Goal: Information Seeking & Learning: Find specific fact

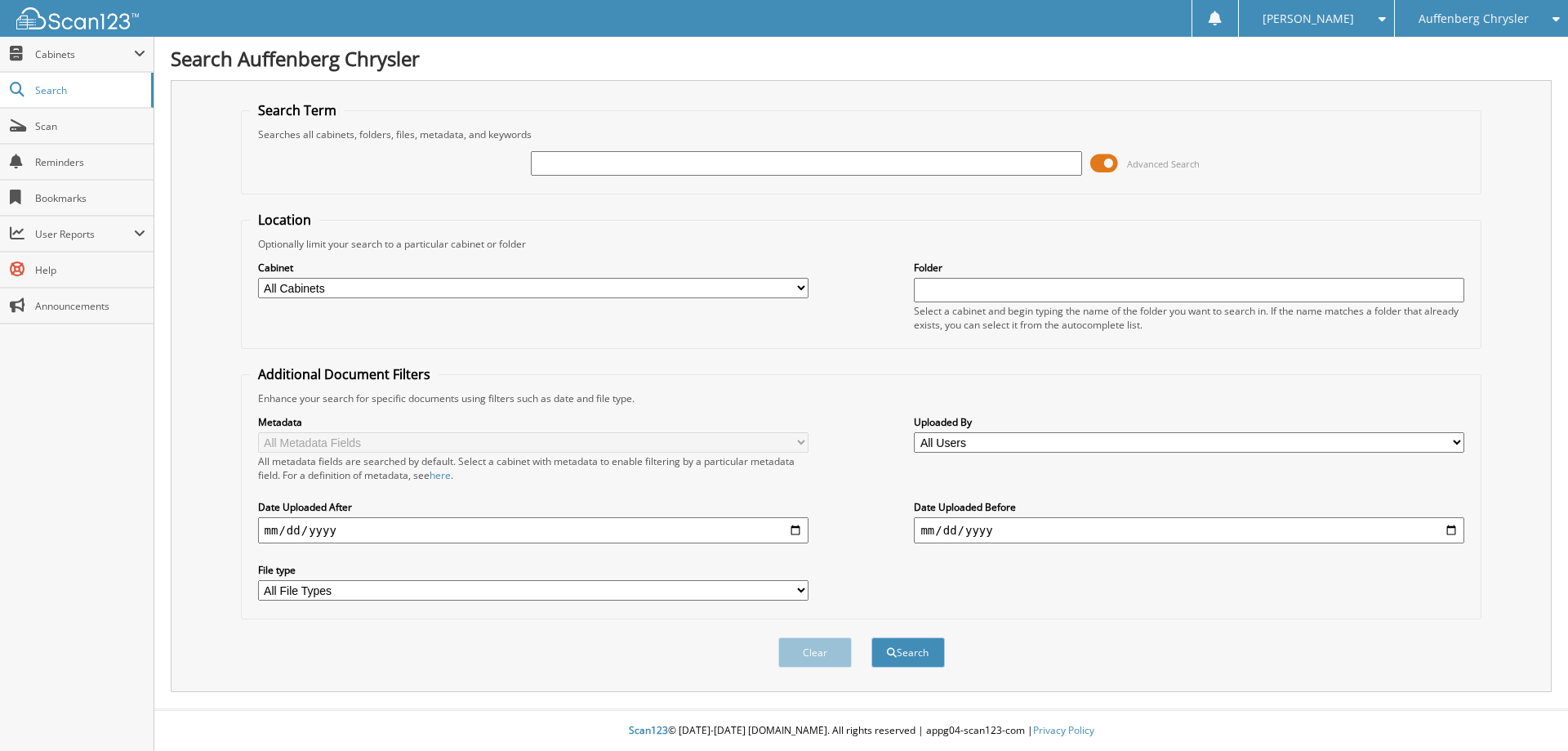
click at [592, 161] on input "text" at bounding box center [807, 163] width 551 height 24
type input "[PERSON_NAME]"
click at [913, 653] on button "Search" at bounding box center [909, 652] width 74 height 30
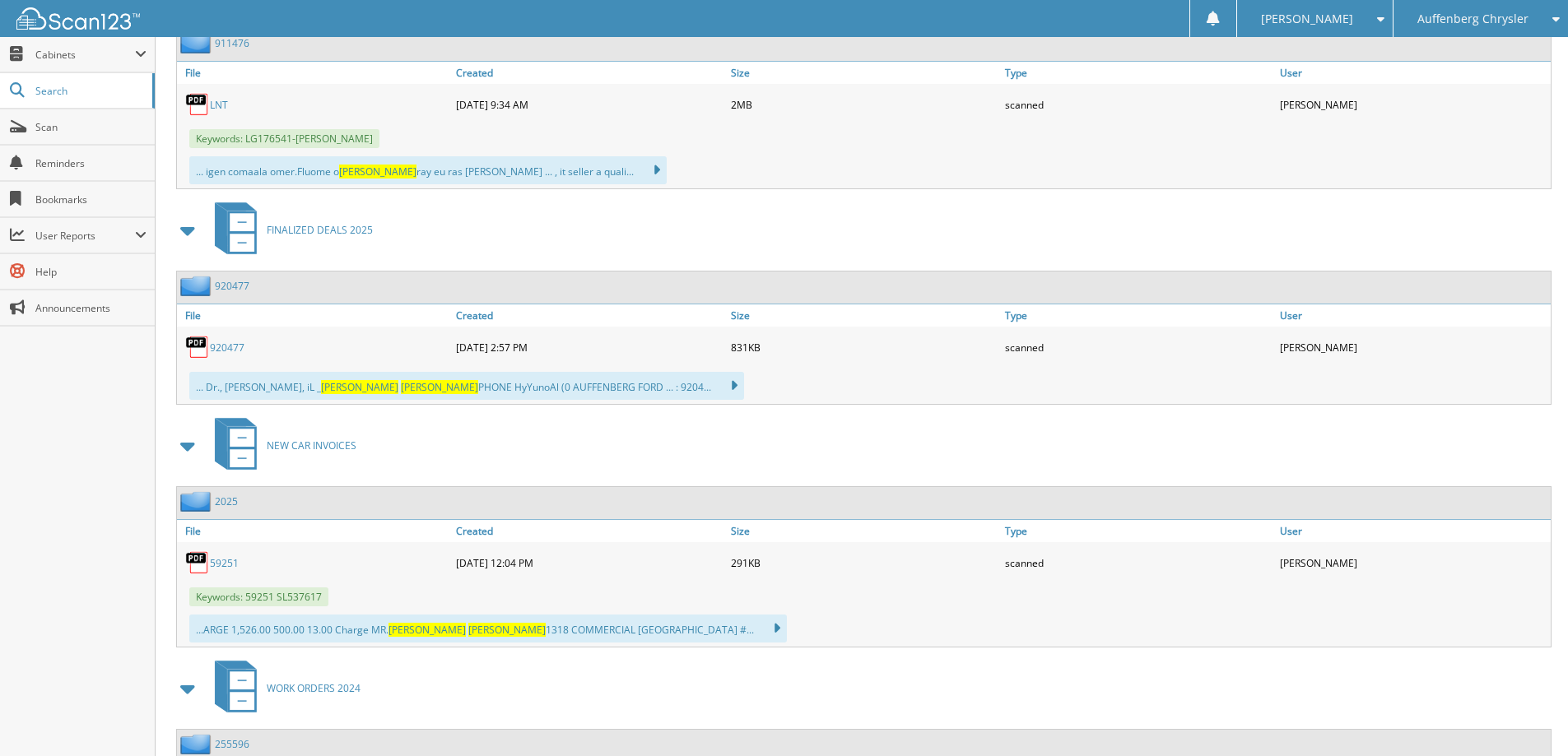
scroll to position [2853, 0]
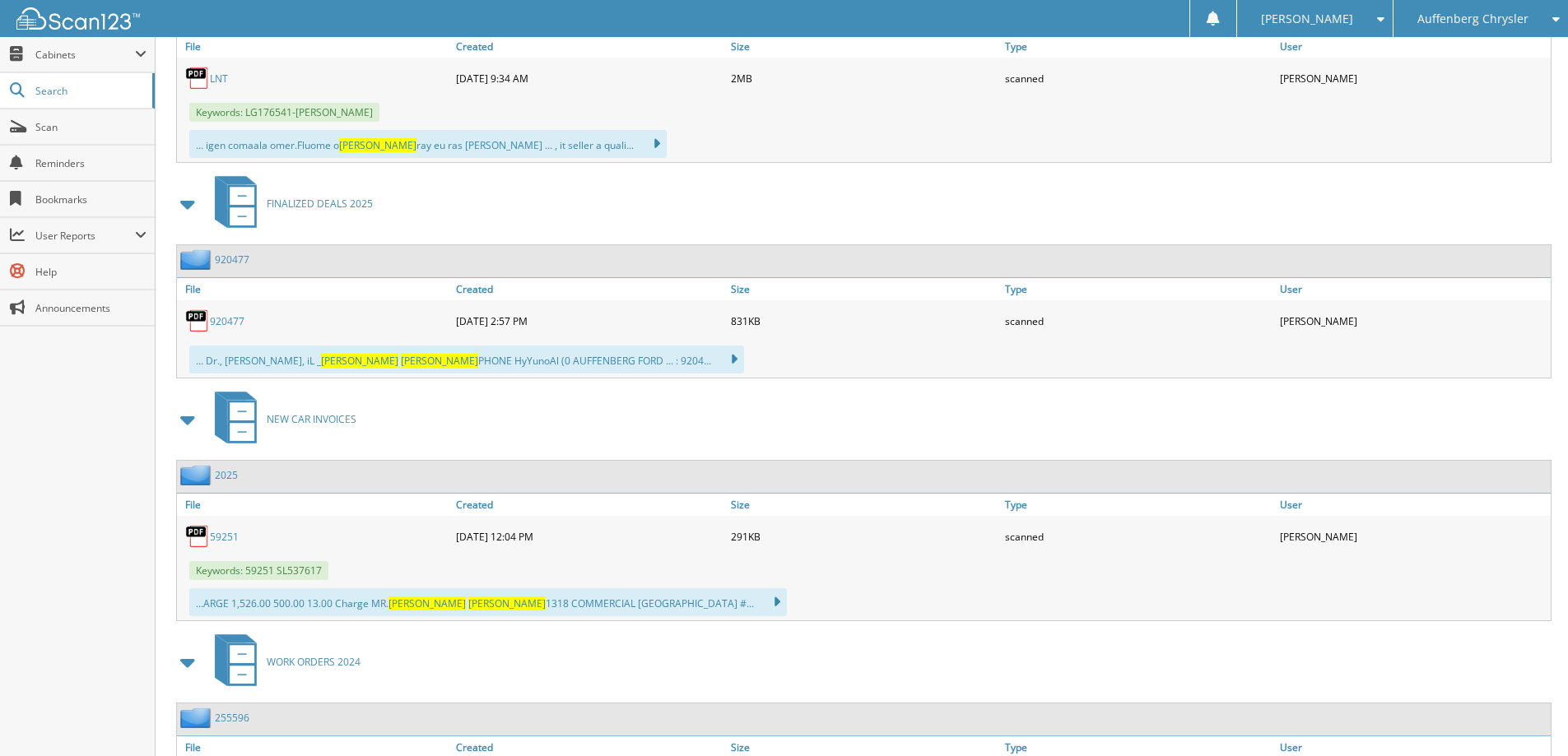
click at [196, 532] on img at bounding box center [197, 536] width 24 height 24
click at [221, 537] on link "59251" at bounding box center [224, 537] width 29 height 14
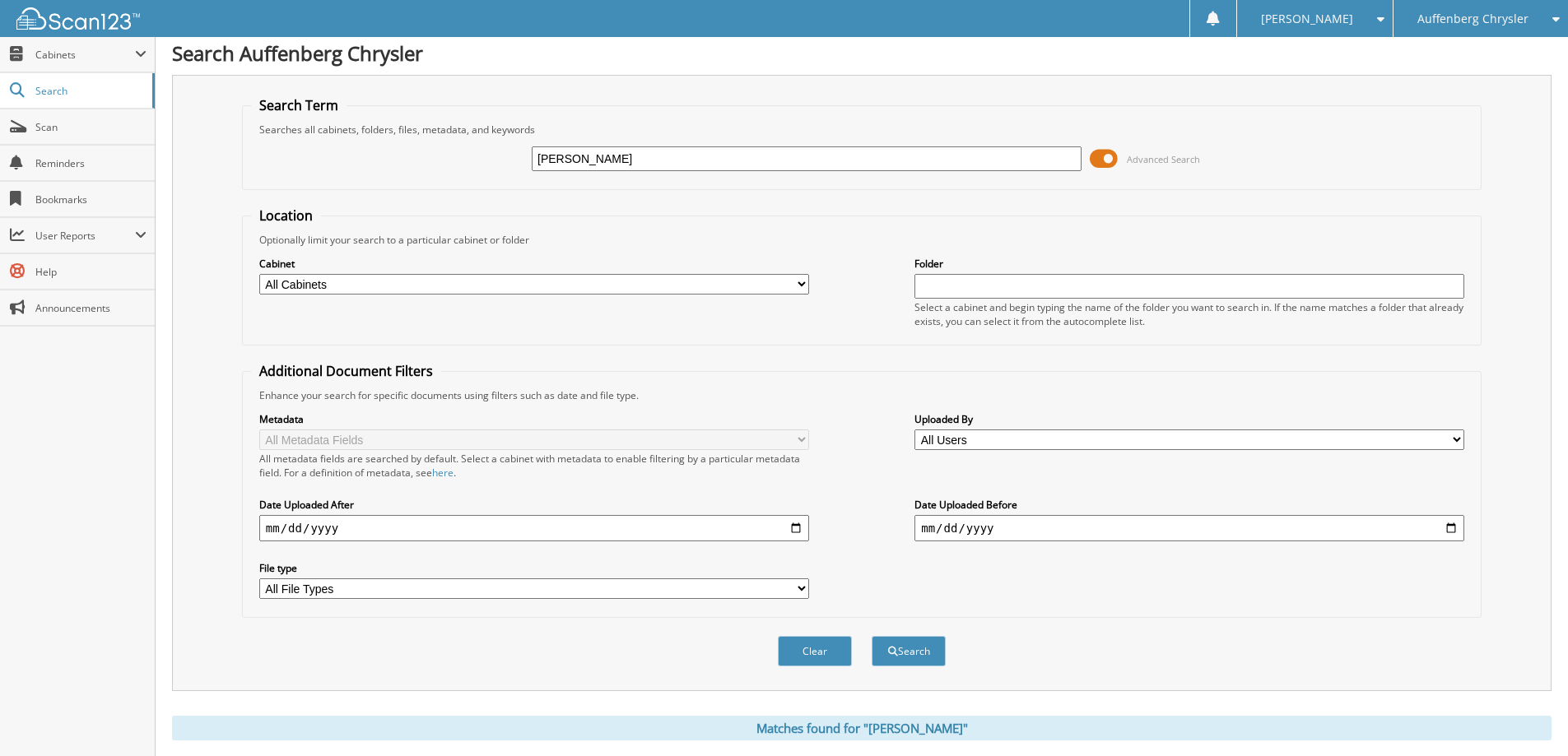
scroll to position [0, 0]
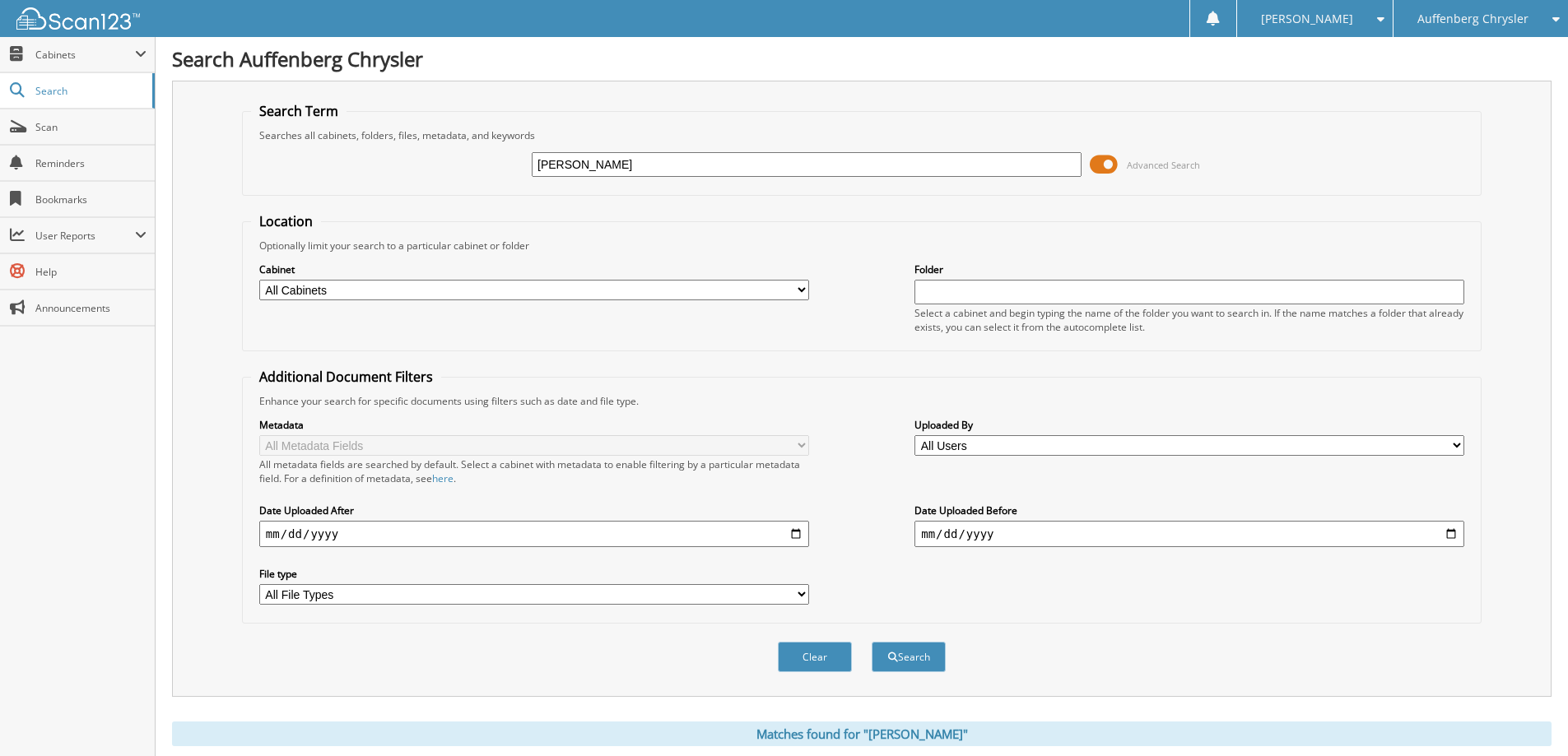
click at [1442, 19] on span "Auffenberg Chrysler" at bounding box center [1473, 19] width 111 height 10
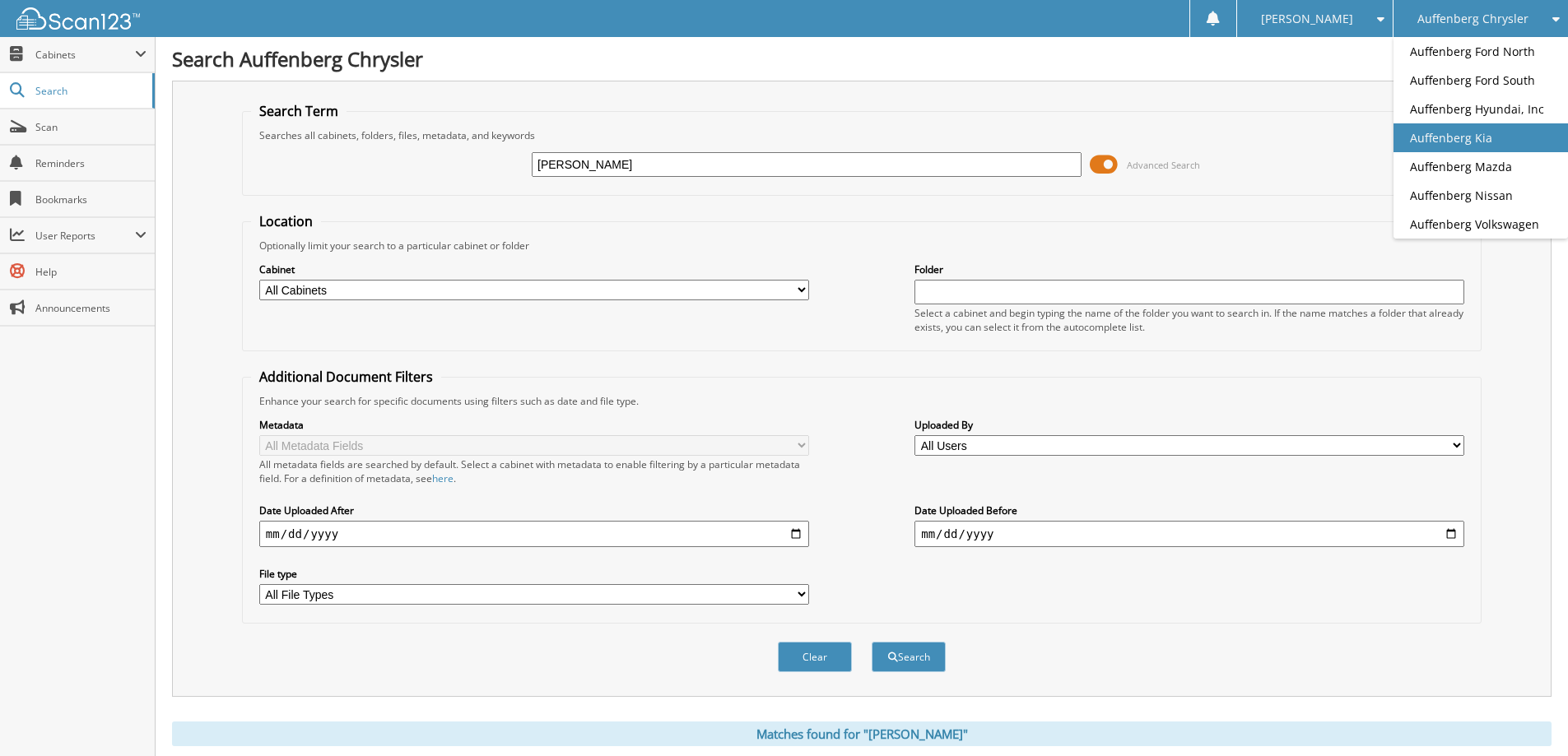
click at [1476, 142] on link "Auffenberg Kia" at bounding box center [1480, 137] width 175 height 29
